Goal: Book appointment/travel/reservation

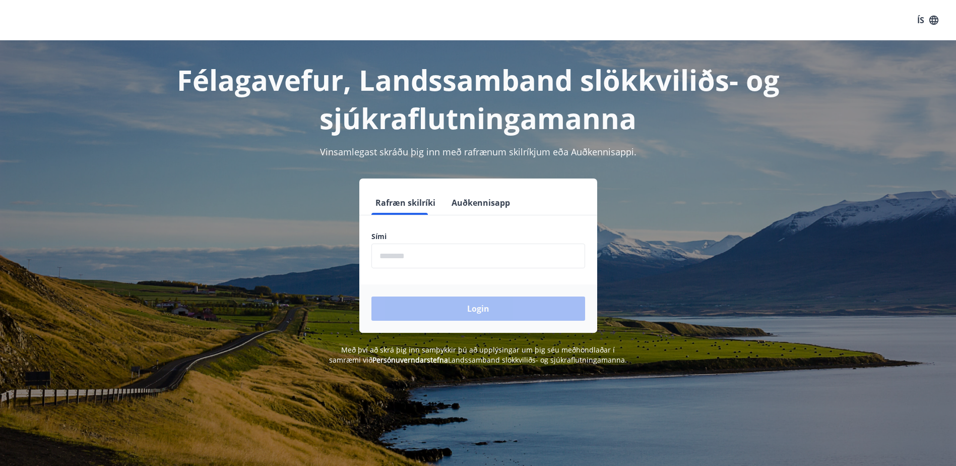
click at [459, 260] on input "phone" at bounding box center [478, 255] width 214 height 25
type input "********"
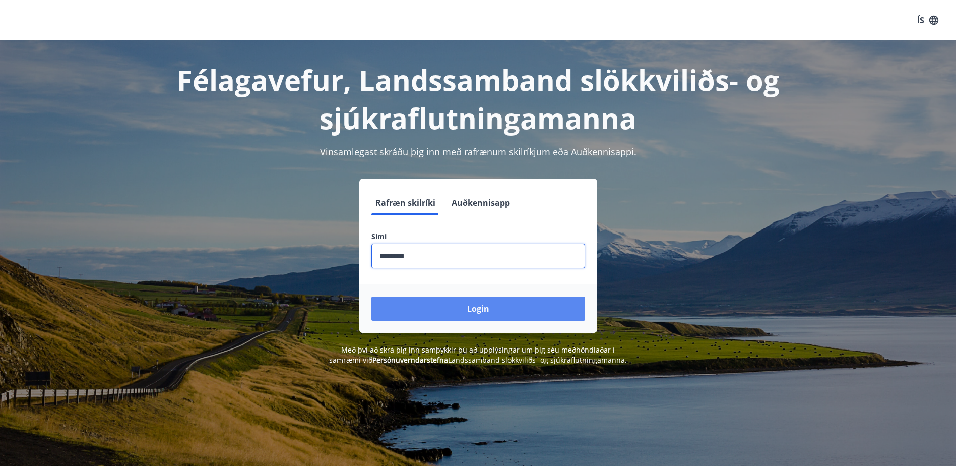
click at [465, 316] on button "Login" at bounding box center [478, 308] width 214 height 24
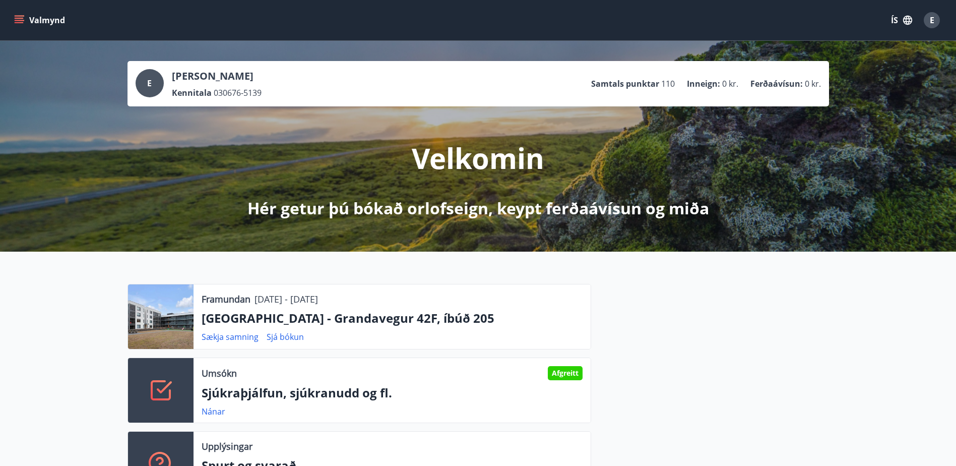
click at [32, 14] on button "Valmynd" at bounding box center [40, 20] width 57 height 18
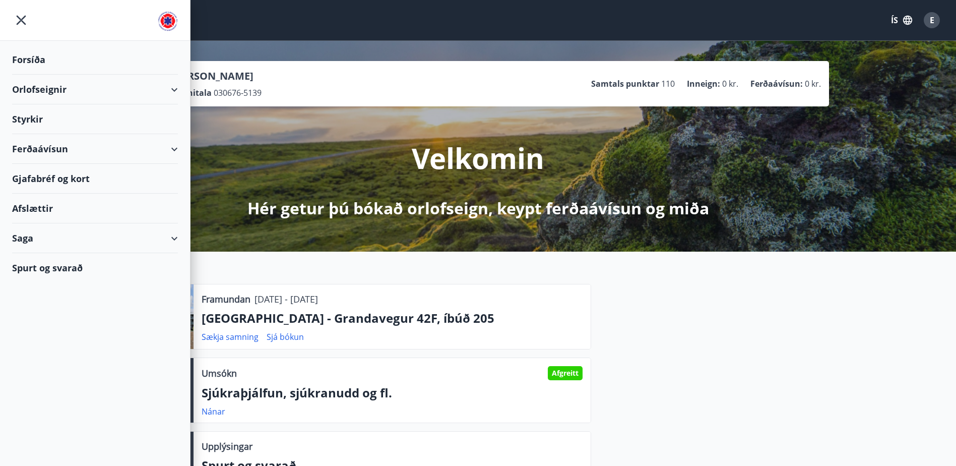
click at [40, 90] on div "Orlofseignir" at bounding box center [95, 90] width 166 height 30
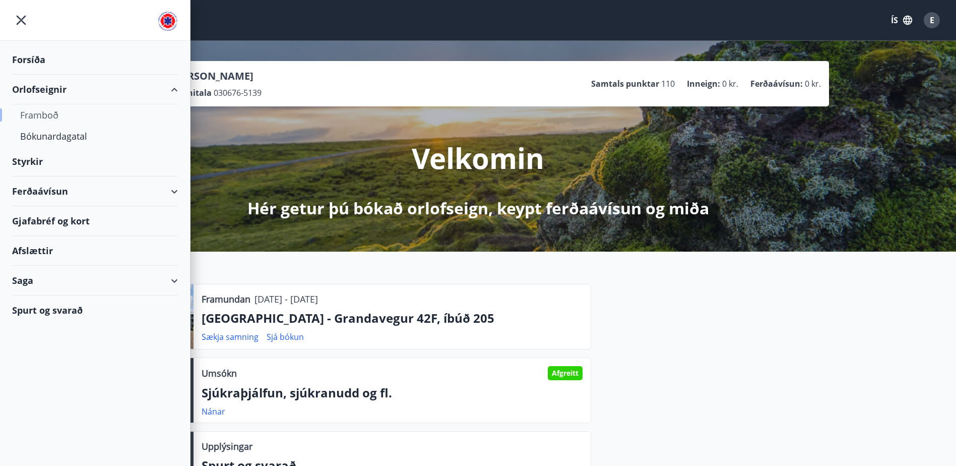
click at [42, 113] on div "Framboð" at bounding box center [95, 114] width 150 height 21
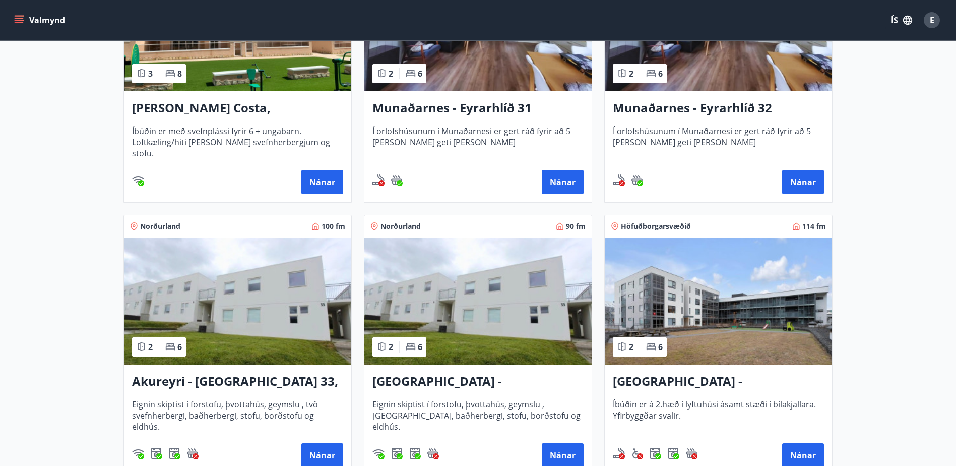
scroll to position [403, 0]
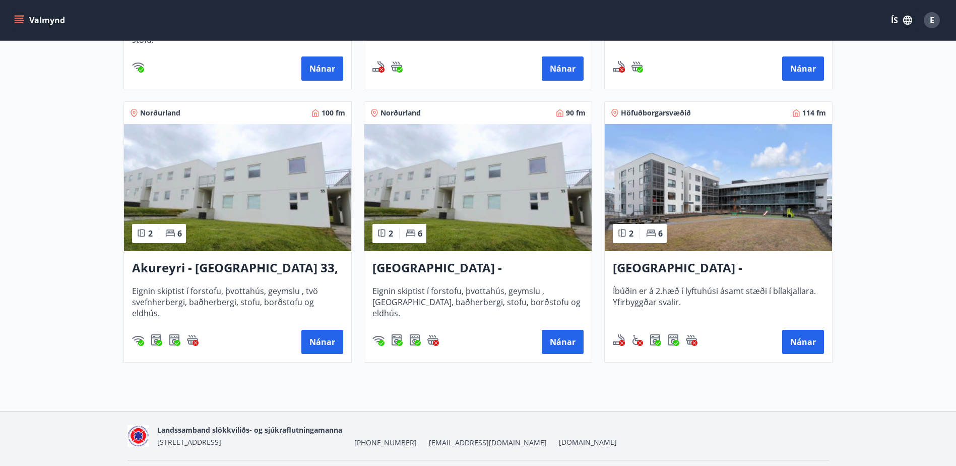
click at [727, 257] on div "[GEOGRAPHIC_DATA] - Grandavegur 42F, íbúð 205 Íbúðin er á 2.hæð í lyftuhúsi ása…" at bounding box center [718, 306] width 227 height 111
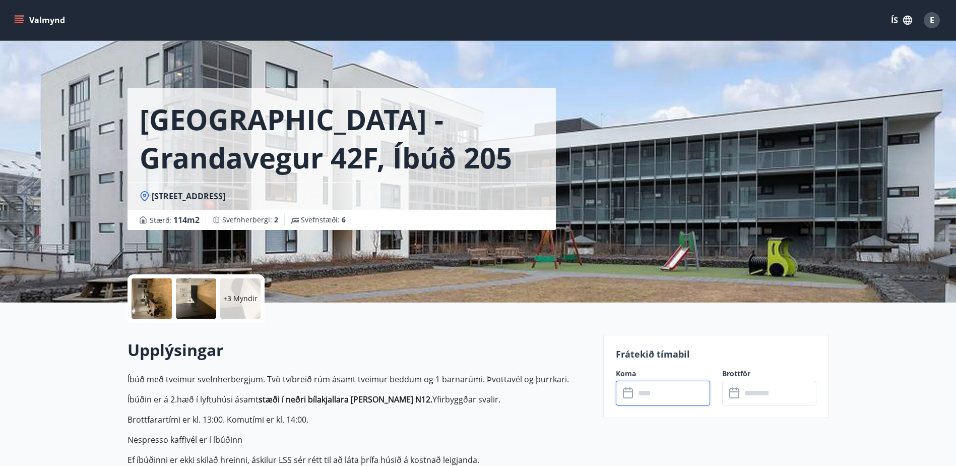
click at [646, 393] on input "text" at bounding box center [672, 392] width 75 height 25
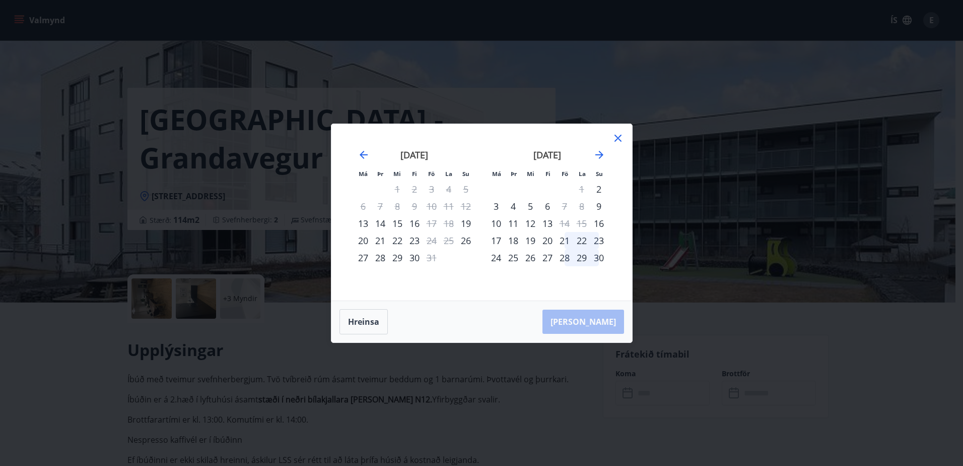
click at [364, 242] on div "20" at bounding box center [363, 240] width 17 height 17
click at [397, 241] on div "22" at bounding box center [397, 240] width 17 height 17
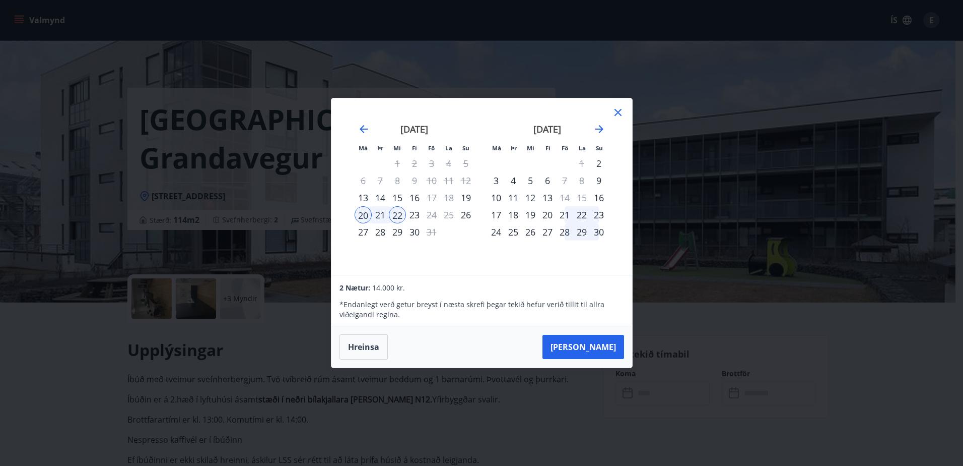
click at [416, 218] on div "23" at bounding box center [414, 214] width 17 height 17
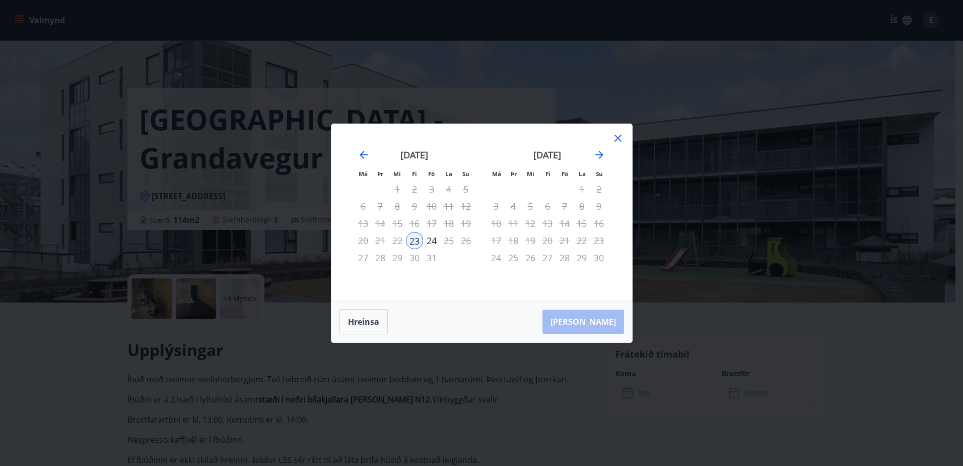
click at [358, 240] on div "20" at bounding box center [363, 240] width 17 height 17
click at [359, 239] on div "20" at bounding box center [363, 240] width 17 height 17
click at [361, 327] on button "Hreinsa" at bounding box center [364, 321] width 48 height 25
click at [361, 237] on div "20" at bounding box center [363, 240] width 17 height 17
click at [434, 238] on div "24" at bounding box center [431, 240] width 17 height 17
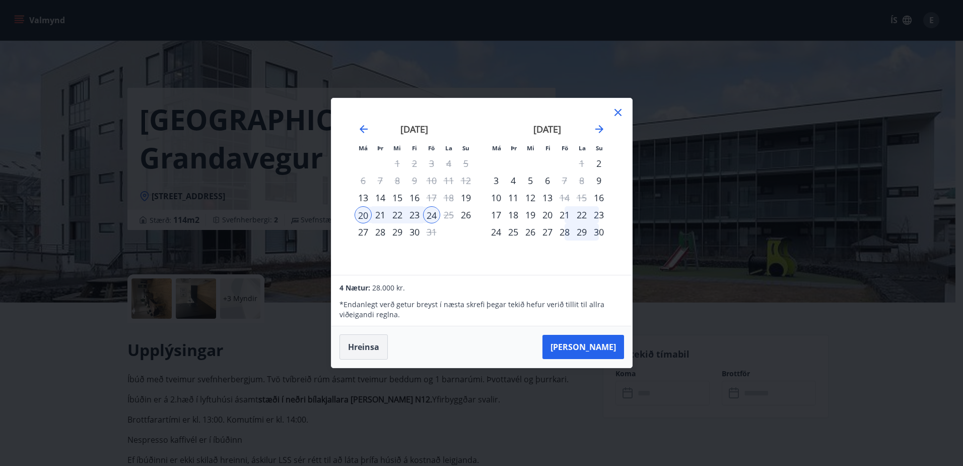
click at [368, 350] on button "Hreinsa" at bounding box center [364, 346] width 48 height 25
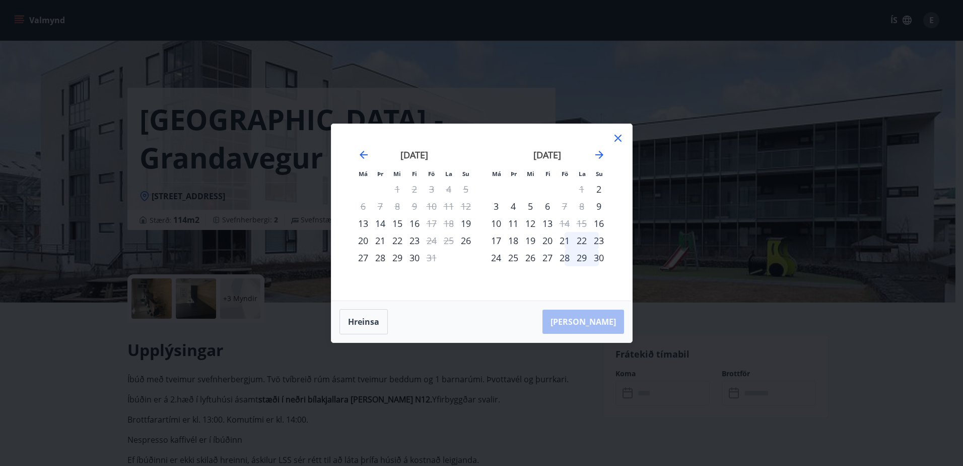
click at [361, 241] on div "20" at bounding box center [363, 240] width 17 height 17
click at [396, 241] on div "22" at bounding box center [397, 240] width 17 height 17
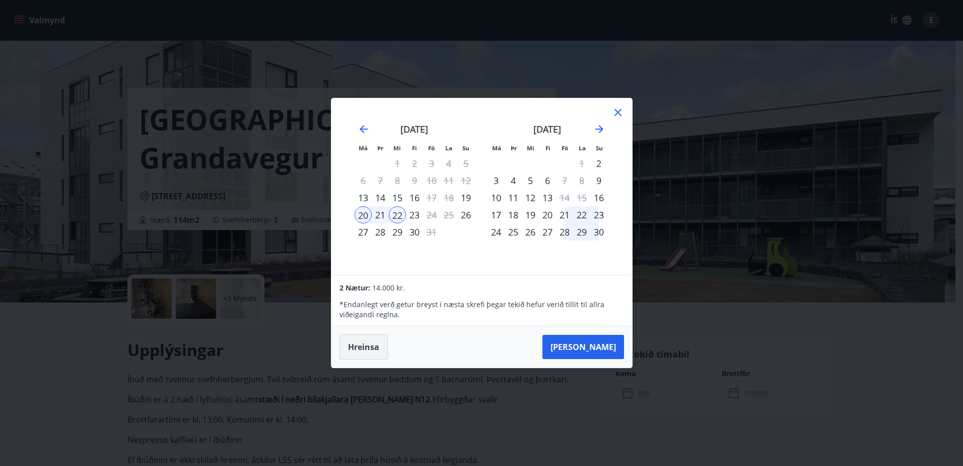
click at [363, 343] on button "Hreinsa" at bounding box center [364, 346] width 48 height 25
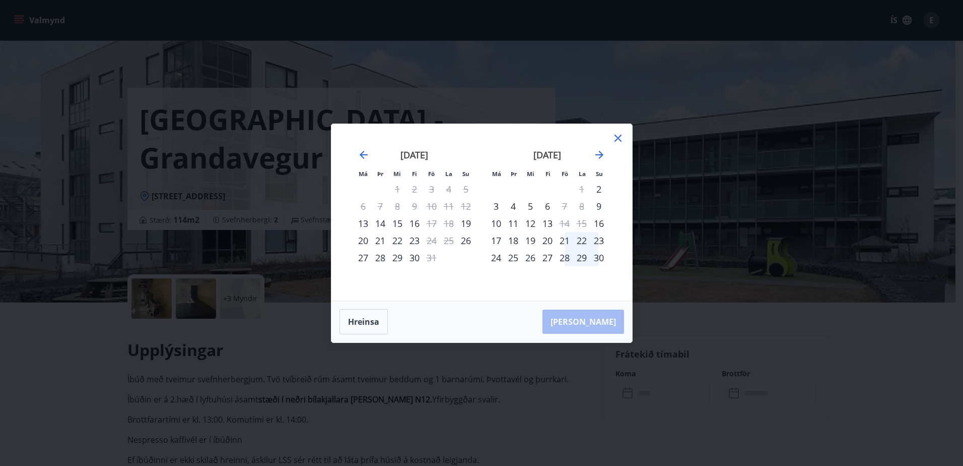
click at [381, 239] on div "21" at bounding box center [380, 240] width 17 height 17
click at [399, 239] on div "22" at bounding box center [397, 240] width 17 height 17
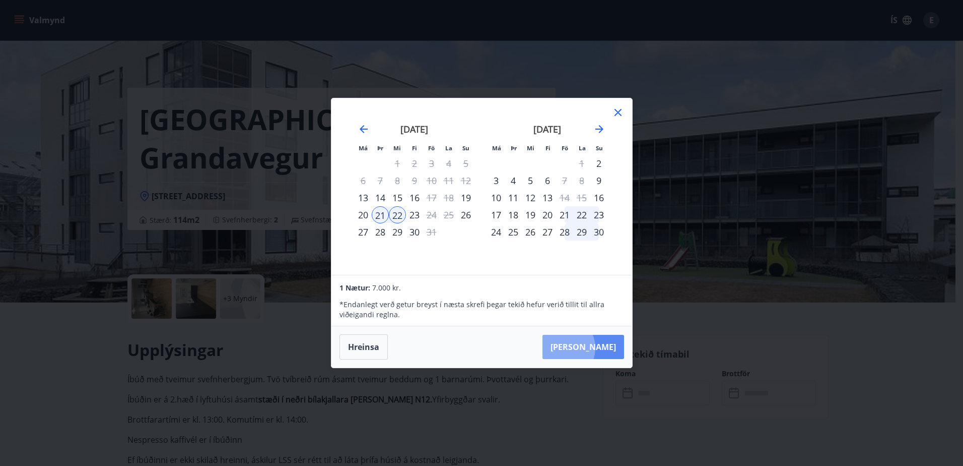
click at [594, 348] on button "[PERSON_NAME]" at bounding box center [584, 347] width 82 height 24
click at [591, 348] on button "[PERSON_NAME]" at bounding box center [584, 347] width 82 height 24
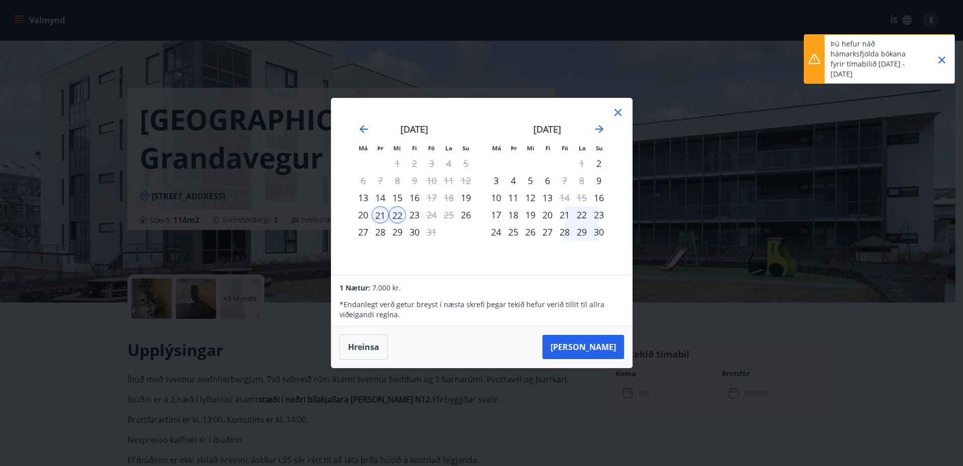
click at [942, 58] on icon "Close" at bounding box center [942, 60] width 12 height 12
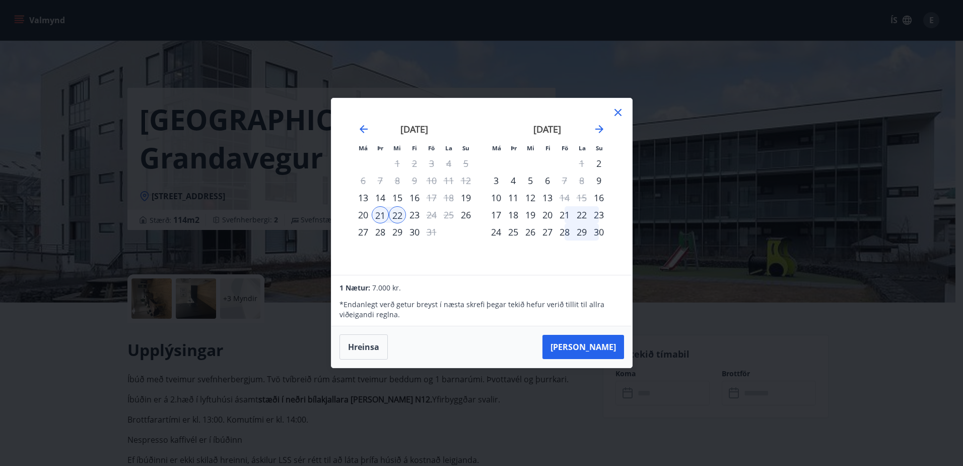
click at [619, 110] on icon at bounding box center [618, 112] width 12 height 12
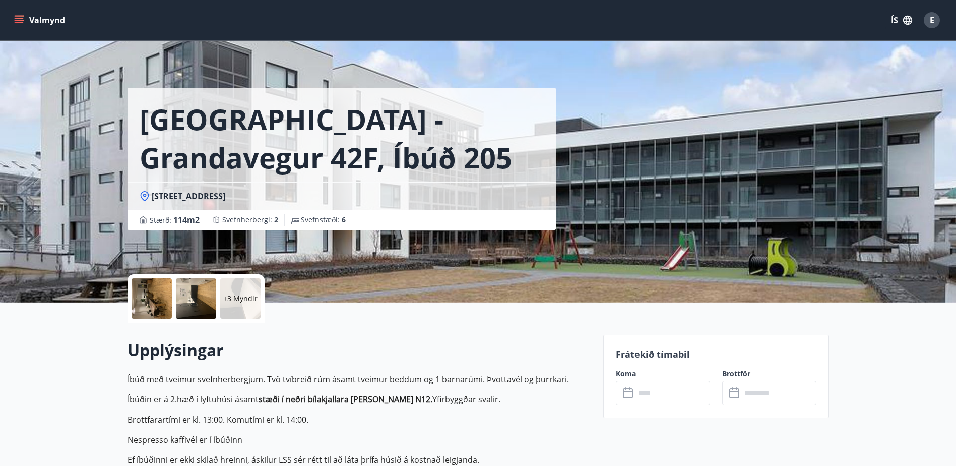
click at [648, 160] on div "[GEOGRAPHIC_DATA] - Grandavegur 42F, íbúð 205 [STREET_ADDRESS] Stærð : 114 m2 S…" at bounding box center [477, 151] width 701 height 302
